Goal: Task Accomplishment & Management: Manage account settings

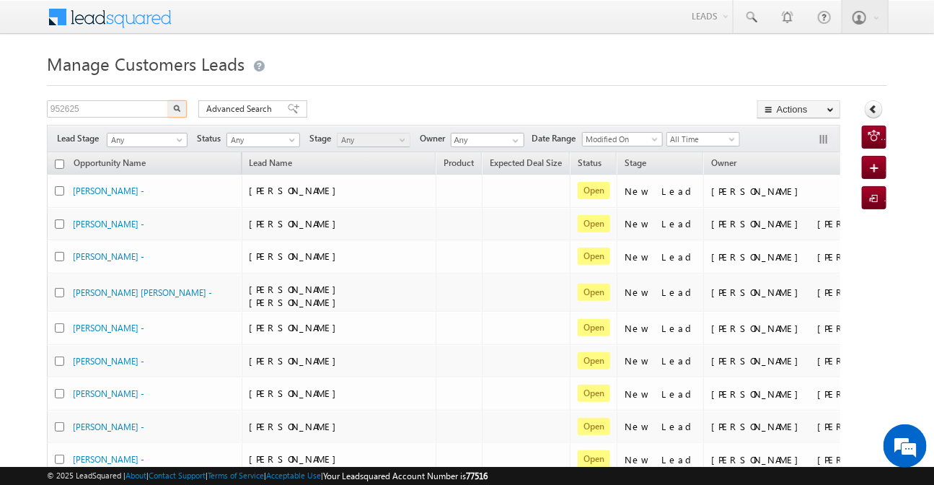
type input "952625"
click at [168, 100] on button "button" at bounding box center [177, 108] width 19 height 17
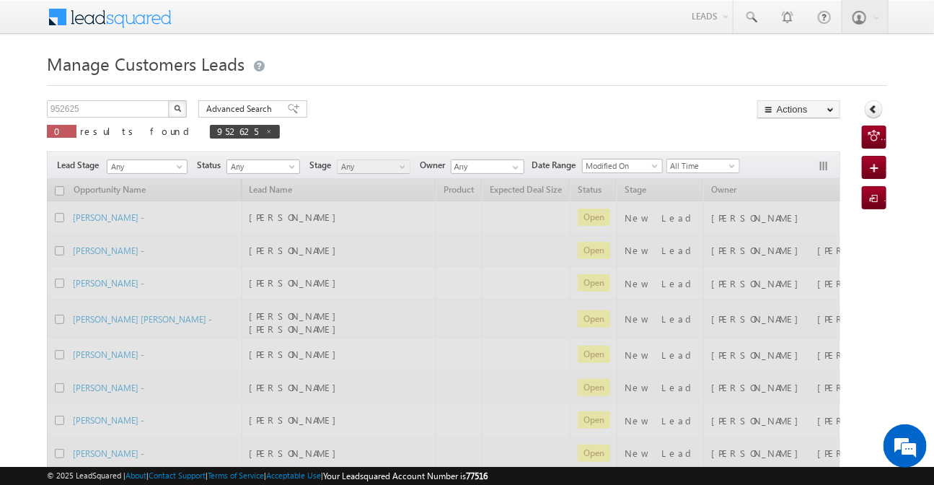
click at [168, 100] on button "button" at bounding box center [177, 108] width 19 height 17
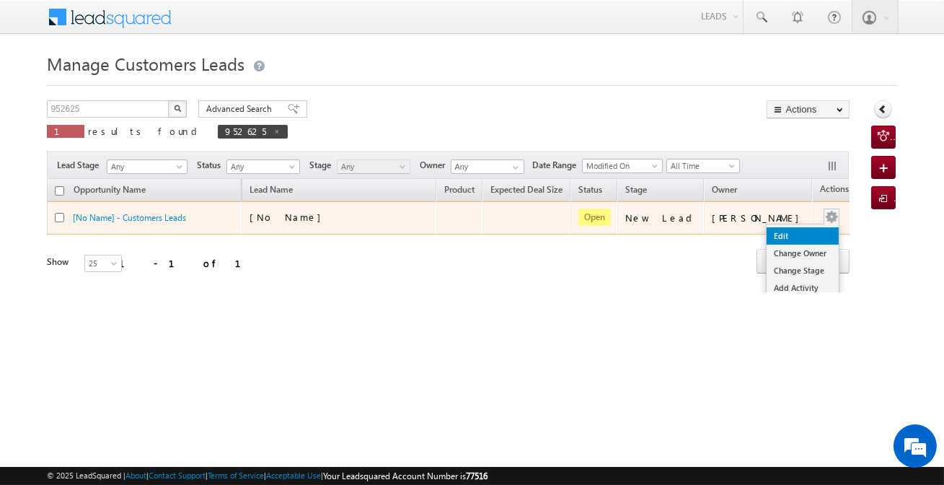
click at [779, 229] on link "Edit" at bounding box center [803, 235] width 72 height 17
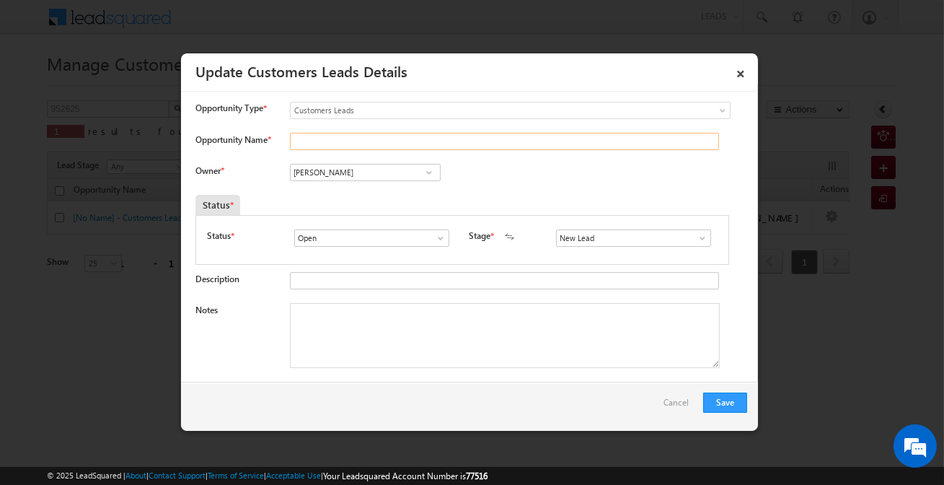
click at [455, 142] on input "Opportunity Name *" at bounding box center [504, 141] width 429 height 17
paste input "[PERSON_NAME]"
type input "[PERSON_NAME]"
click at [599, 234] on input "SD" at bounding box center [633, 237] width 155 height 17
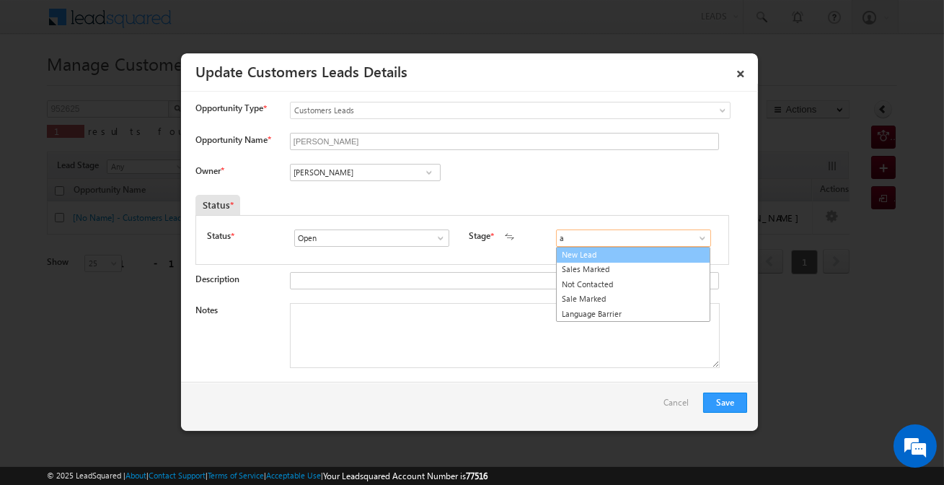
click at [597, 248] on link "New Lead" at bounding box center [633, 255] width 154 height 17
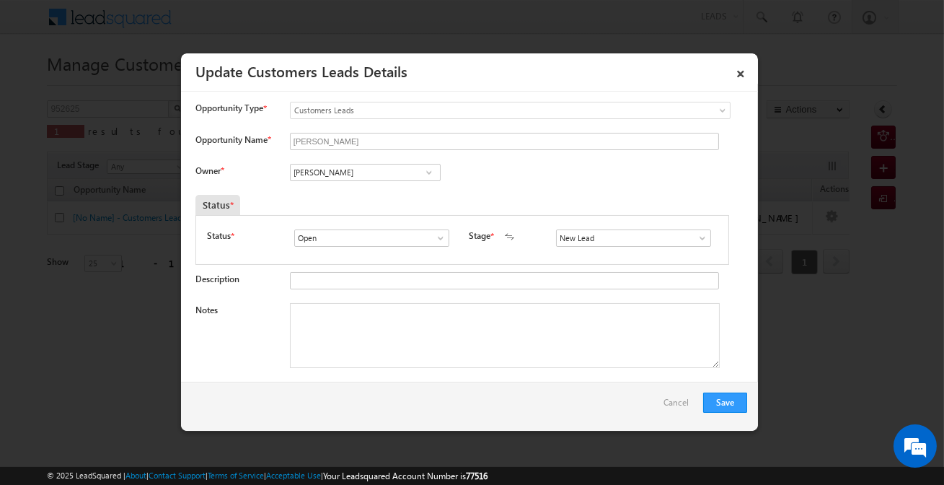
click at [597, 248] on div "New Lead Interested Pending Documents Sales Marked Pending for Follow-Up Not Co…" at bounding box center [637, 239] width 162 height 20
click at [597, 238] on input "s" at bounding box center [633, 237] width 155 height 17
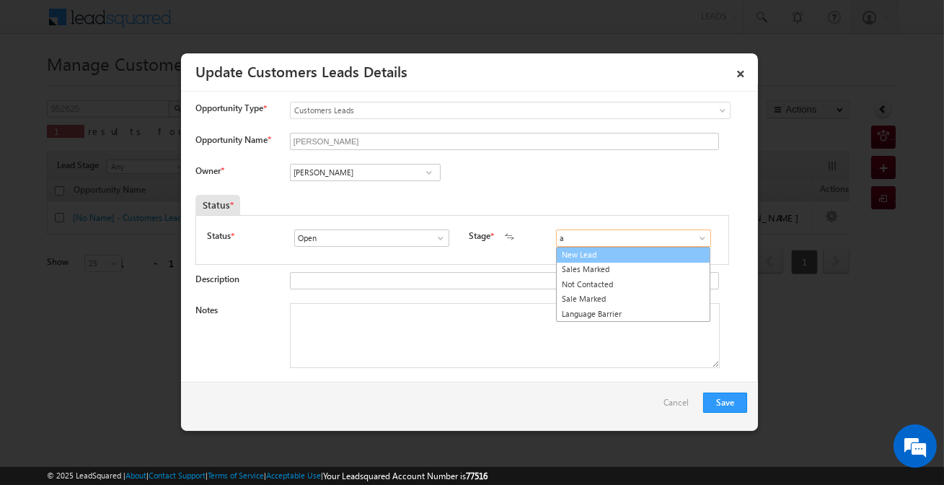
click at [596, 249] on link "New Lead" at bounding box center [633, 255] width 154 height 17
click at [598, 239] on input "New Leads" at bounding box center [633, 237] width 155 height 17
click at [599, 248] on link "Sales Marked" at bounding box center [633, 255] width 154 height 17
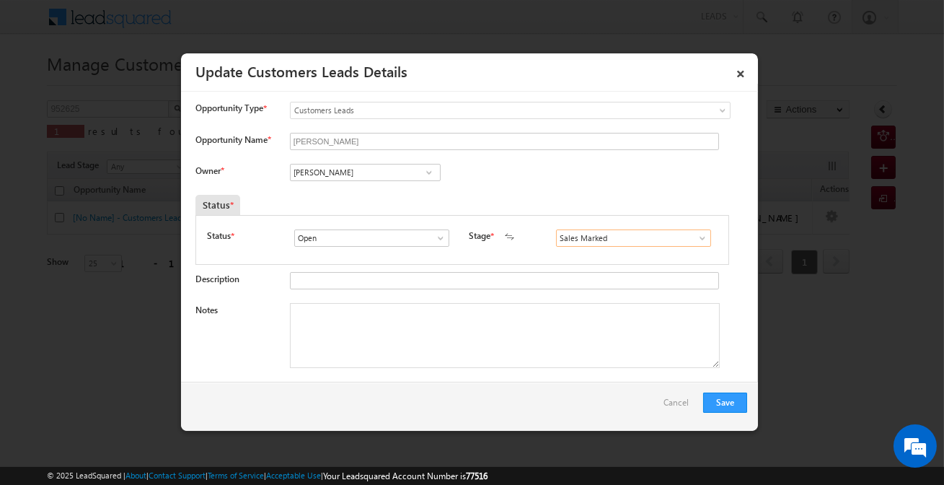
type input "Sales Marked"
click at [371, 173] on input "[PERSON_NAME]" at bounding box center [365, 172] width 151 height 17
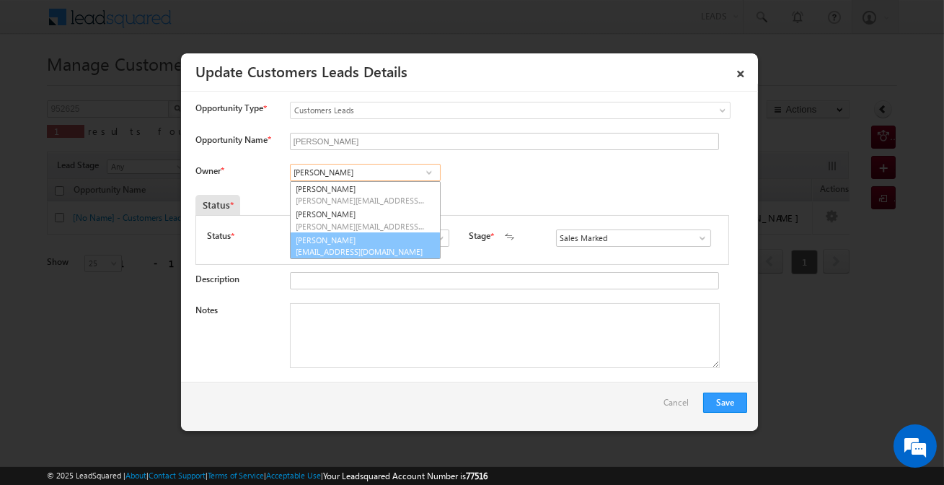
click at [362, 246] on span "[EMAIL_ADDRESS][DOMAIN_NAME]" at bounding box center [361, 251] width 130 height 11
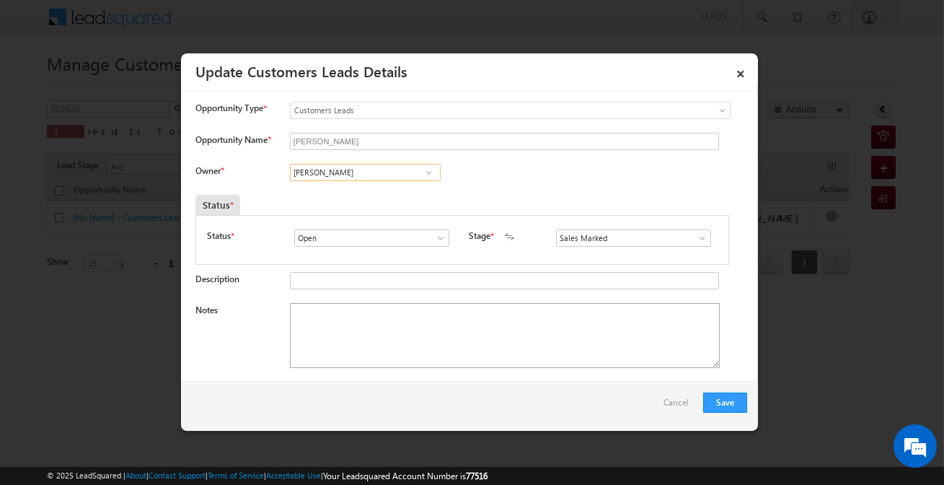
type input "[PERSON_NAME]"
click at [368, 343] on textarea "Notes" at bounding box center [505, 335] width 430 height 65
paste textarea "(Customer details/ [PERSON_NAME] / BT+Top-up / Customer required 15 lakh / Cust…"
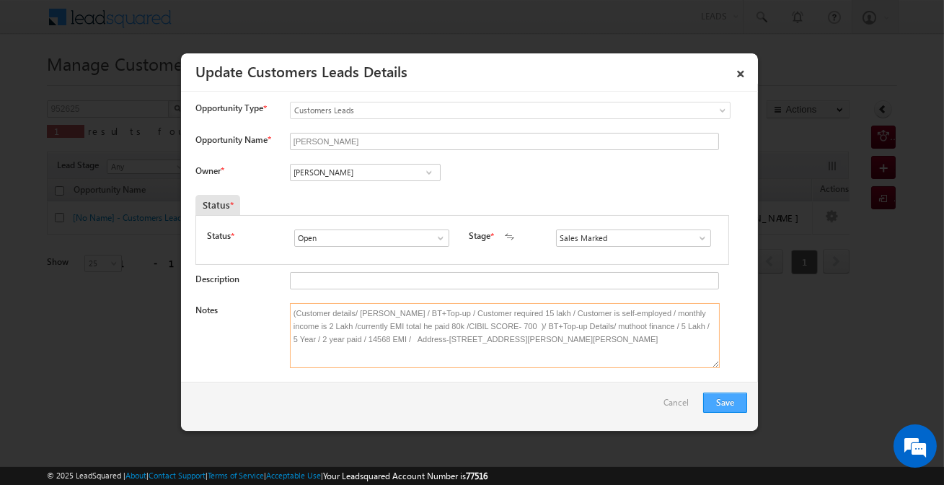
type textarea "(Customer details/ [PERSON_NAME] / BT+Top-up / Customer required 15 lakh / Cust…"
click at [735, 407] on button "Save" at bounding box center [725, 402] width 44 height 20
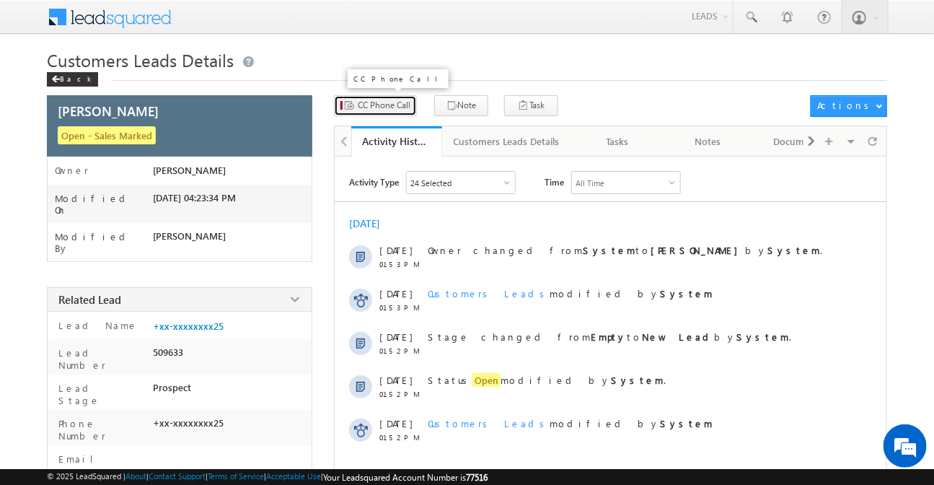
click at [404, 108] on span "CC Phone Call" at bounding box center [384, 105] width 53 height 13
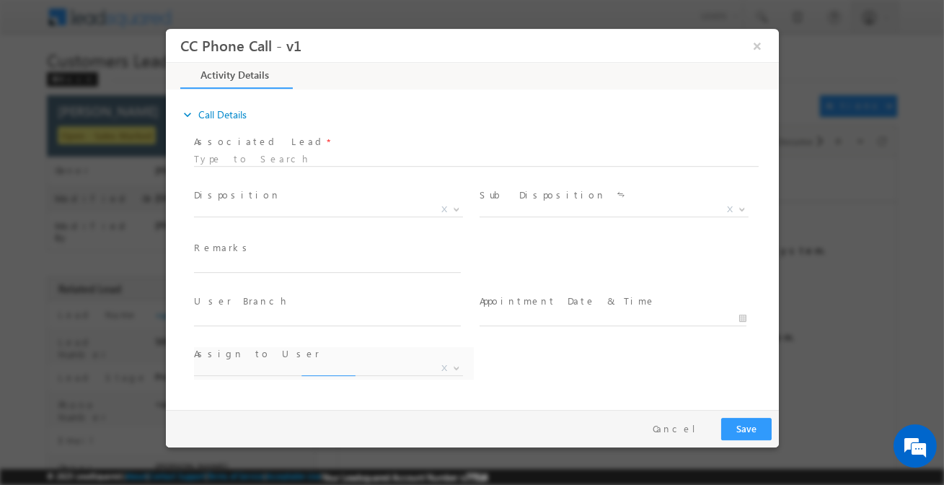
click at [322, 159] on div at bounding box center [475, 157] width 565 height 12
select select "[EMAIL_ADDRESS][DOMAIN_NAME]"
click at [315, 206] on span "X" at bounding box center [327, 210] width 269 height 14
click at [320, 268] on input "text" at bounding box center [326, 265] width 267 height 14
click at [327, 209] on span "X" at bounding box center [327, 210] width 269 height 14
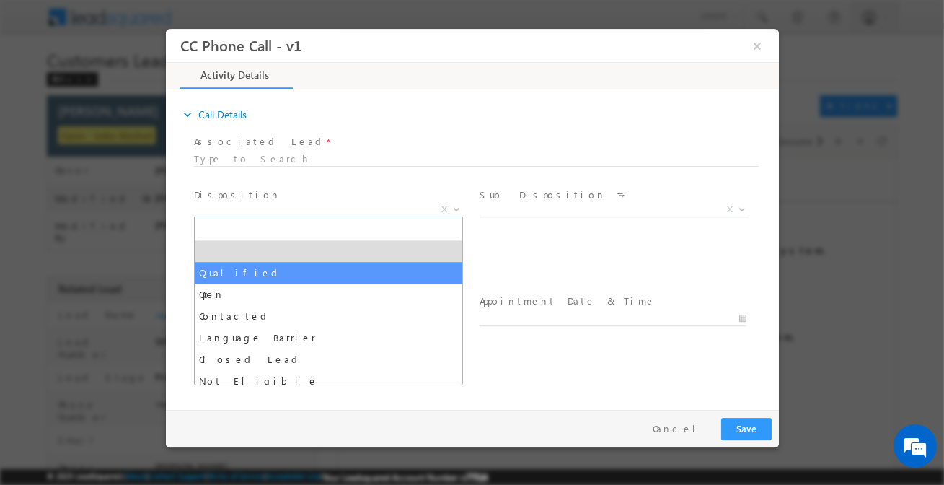
drag, startPoint x: 320, startPoint y: 257, endPoint x: 320, endPoint y: 270, distance: 13.7
select select "Qualified"
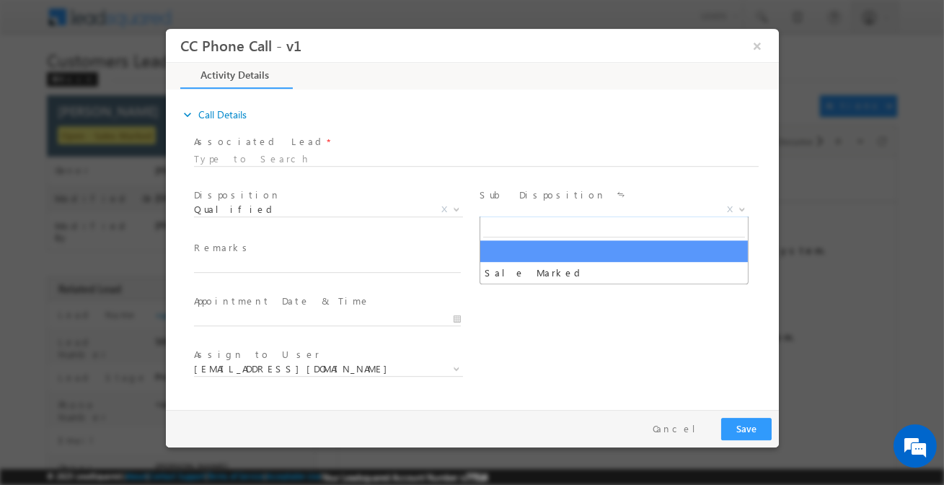
click at [555, 213] on span "X" at bounding box center [613, 210] width 269 height 14
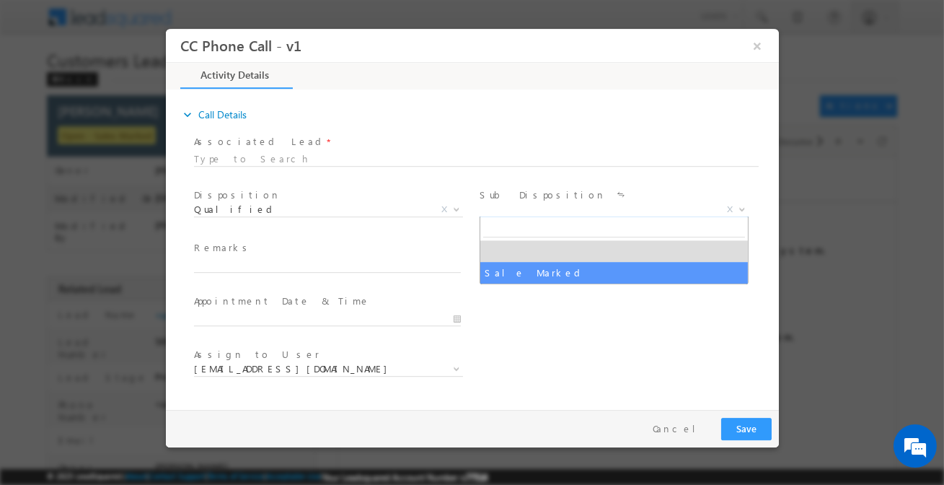
select select "Sale Marked"
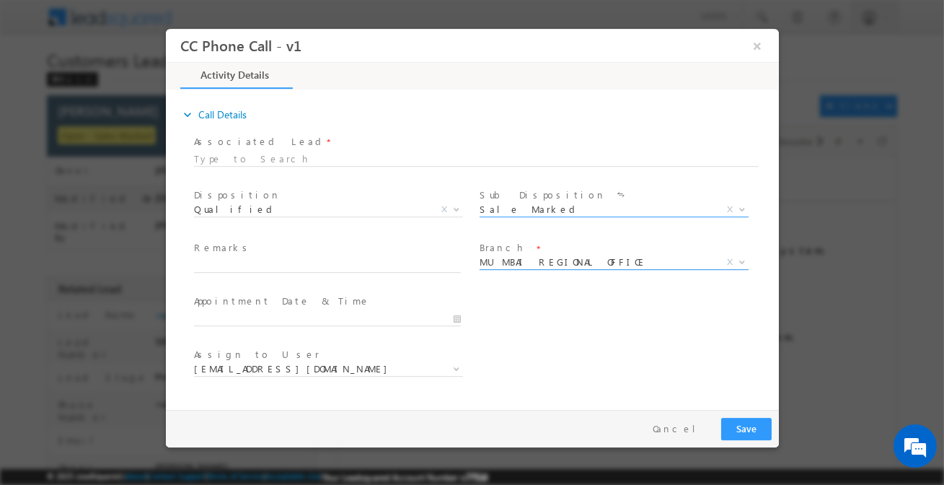
click at [532, 260] on span "MUMBAI REGIONAL OFFICE" at bounding box center [596, 261] width 234 height 13
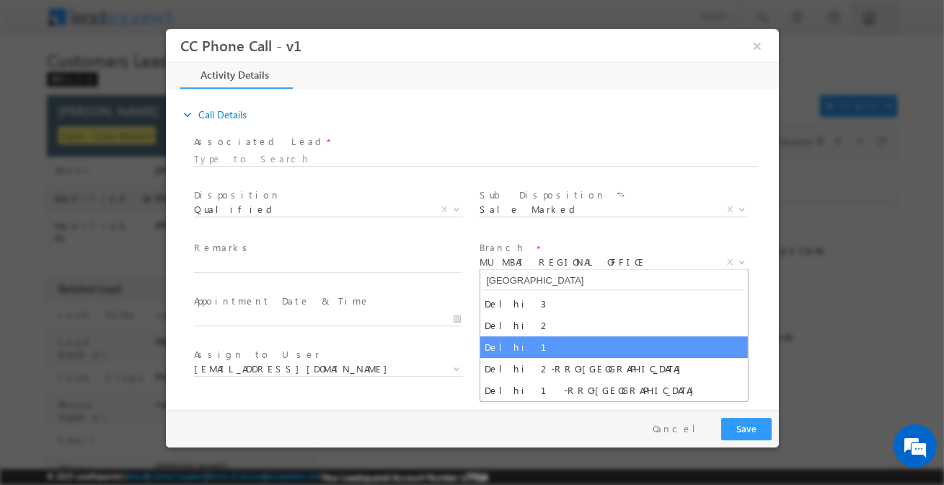
type input "[GEOGRAPHIC_DATA]"
select select "Delhi 1"
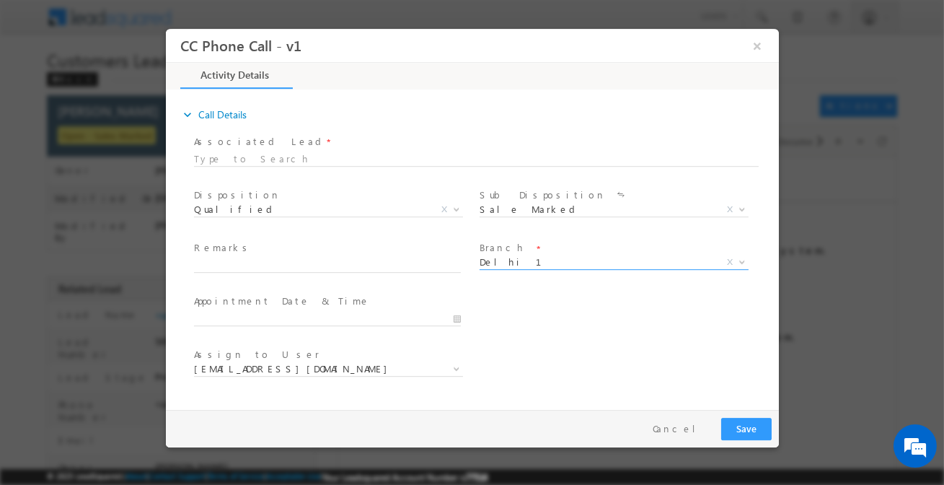
click at [320, 255] on div "Remarks *" at bounding box center [333, 257] width 280 height 33
click at [331, 267] on input "text" at bounding box center [326, 265] width 267 height 14
paste input "(Customer details/ [PERSON_NAME] / BT+Top-up / Customer required 15 lakh / Cust…"
type input "(Customer details/ [PERSON_NAME] / BT+Top-up / Customer required 15 lakh / Cust…"
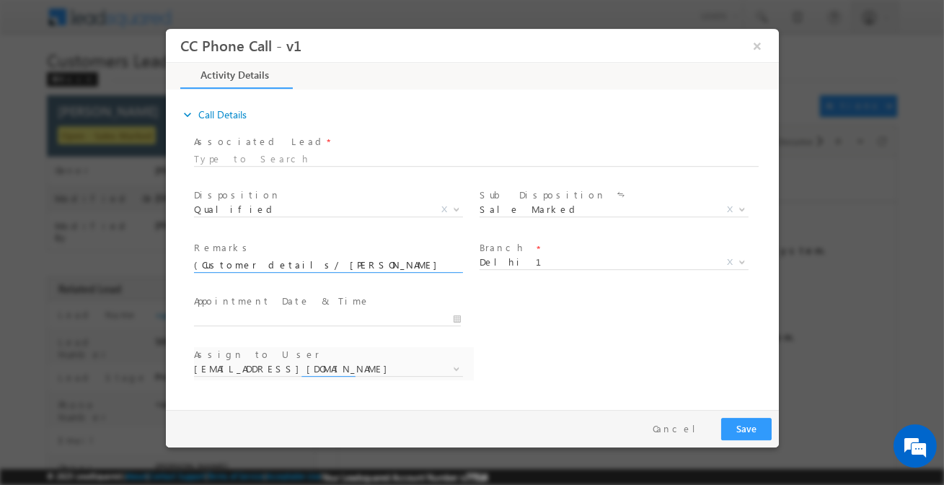
select select "[EMAIL_ADDRESS][DOMAIN_NAME]"
type input "(Customer details/ [PERSON_NAME] / BT+Top-up / Customer required 15 lakh / Cust…"
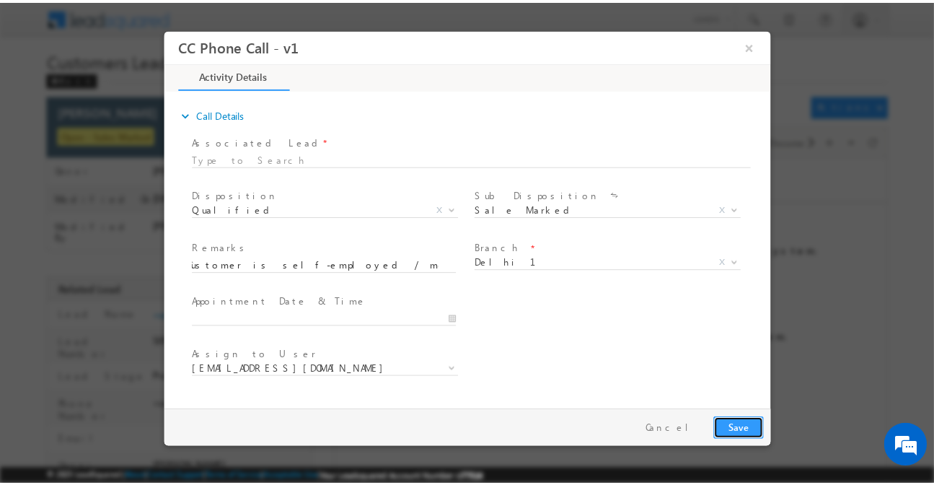
scroll to position [0, 0]
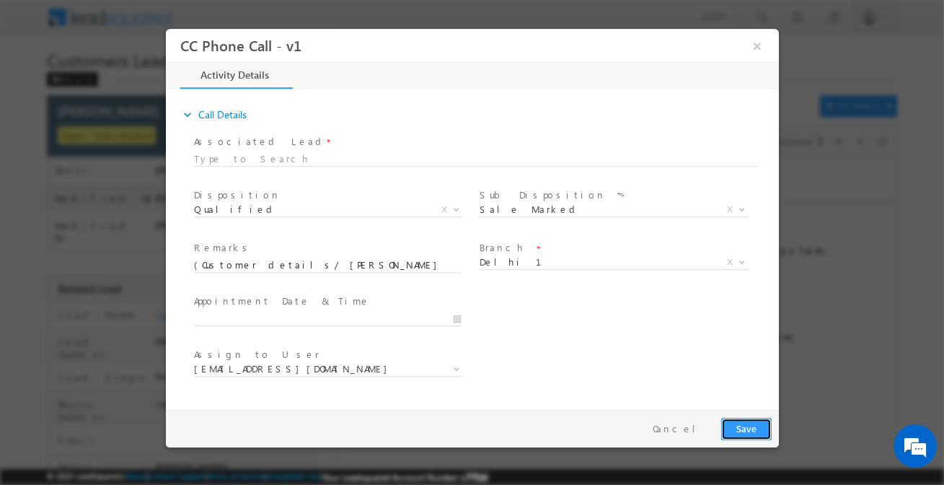
click at [745, 433] on button "Save" at bounding box center [746, 429] width 50 height 22
